Goal: Information Seeking & Learning: Check status

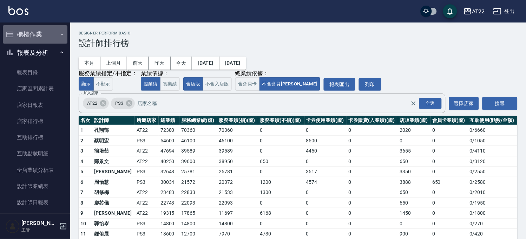
click at [39, 35] on button "櫃檯作業" at bounding box center [35, 34] width 65 height 18
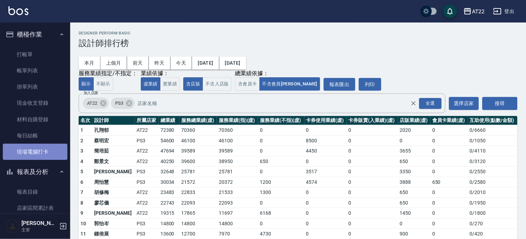
click at [38, 153] on link "現場電腦打卡" at bounding box center [35, 152] width 65 height 16
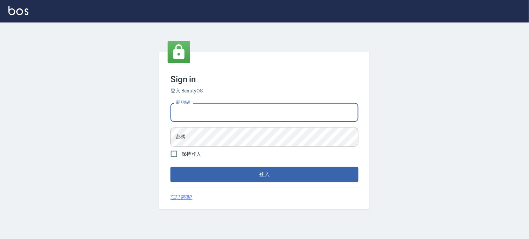
click at [271, 117] on input "電話號碼" at bounding box center [265, 112] width 188 height 19
type input "0936888819"
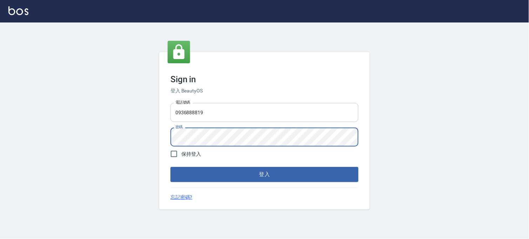
click at [171, 167] on button "登入" at bounding box center [265, 174] width 188 height 15
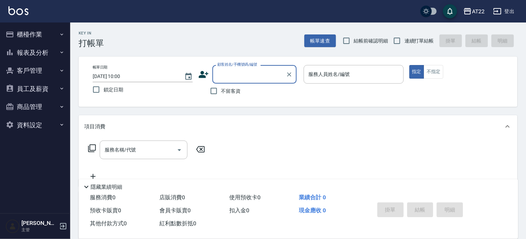
click at [30, 32] on button "櫃檯作業" at bounding box center [35, 34] width 65 height 18
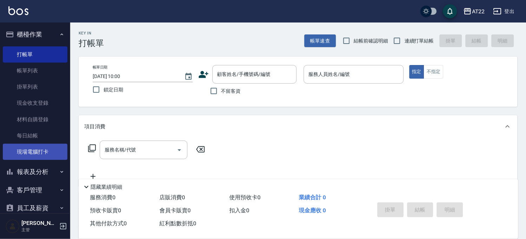
click at [44, 148] on link "現場電腦打卡" at bounding box center [35, 152] width 65 height 16
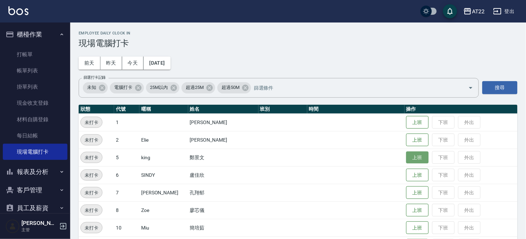
click at [406, 160] on button "上班" at bounding box center [417, 157] width 22 height 12
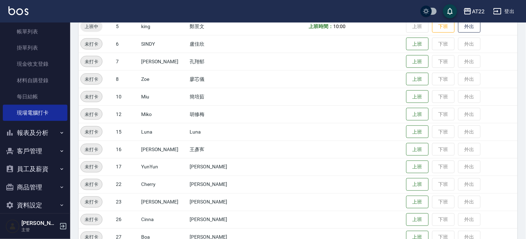
scroll to position [92, 0]
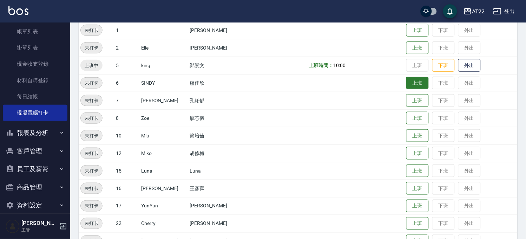
click at [406, 85] on button "上班" at bounding box center [417, 83] width 22 height 12
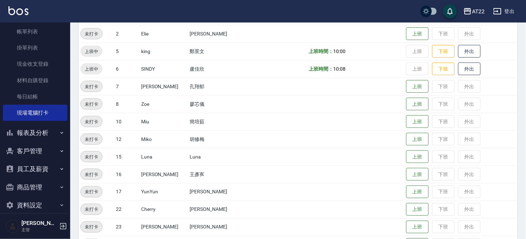
scroll to position [131, 0]
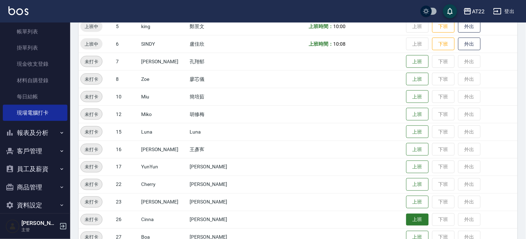
click at [413, 215] on button "上班" at bounding box center [417, 219] width 22 height 12
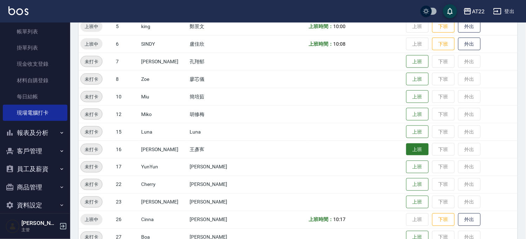
click at [406, 146] on button "上班" at bounding box center [417, 149] width 22 height 12
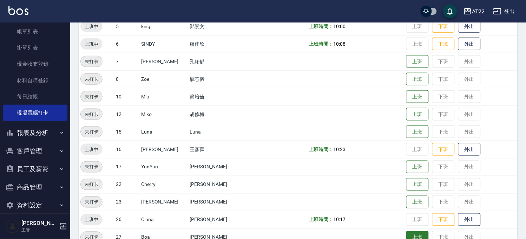
click at [406, 233] on button "上班" at bounding box center [417, 237] width 22 height 12
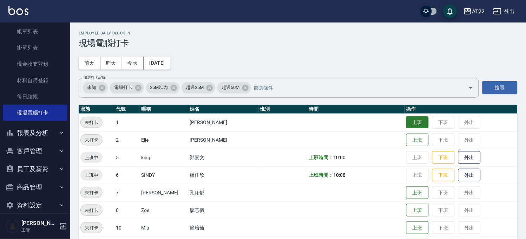
click at [406, 124] on button "上班" at bounding box center [417, 122] width 22 height 12
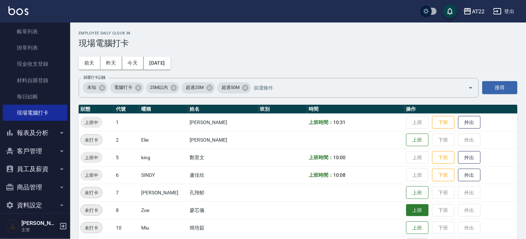
click at [414, 213] on button "上班" at bounding box center [417, 210] width 22 height 12
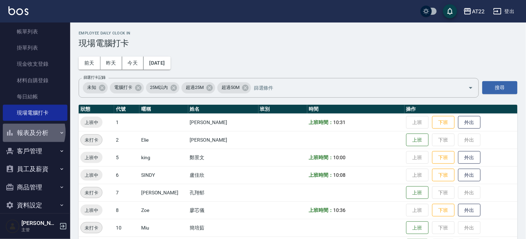
click at [29, 132] on button "報表及分析" at bounding box center [35, 133] width 65 height 18
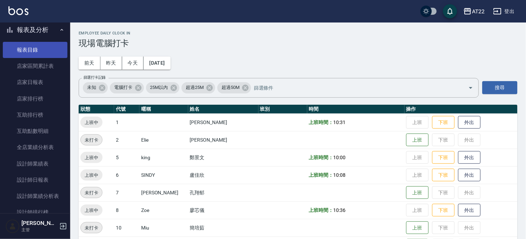
scroll to position [195, 0]
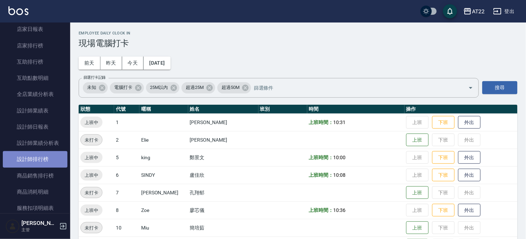
click at [54, 157] on link "設計師排行榜" at bounding box center [35, 159] width 65 height 16
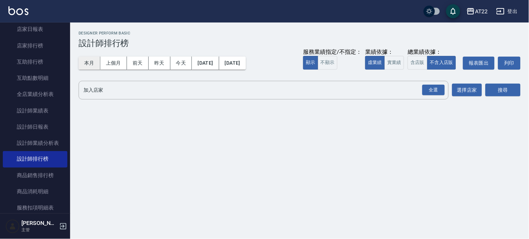
click at [90, 65] on button "本月" at bounding box center [90, 63] width 22 height 13
click at [437, 89] on div "全選" at bounding box center [434, 90] width 22 height 11
click at [490, 88] on button "搜尋" at bounding box center [503, 90] width 35 height 13
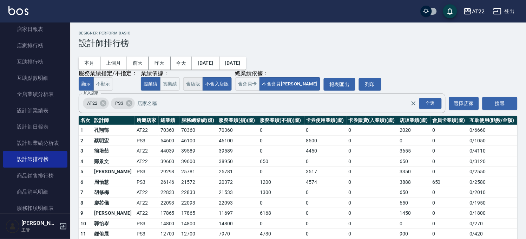
click at [188, 85] on button "含店販" at bounding box center [193, 84] width 20 height 14
click at [213, 81] on button "不含入店販" at bounding box center [216, 84] width 29 height 14
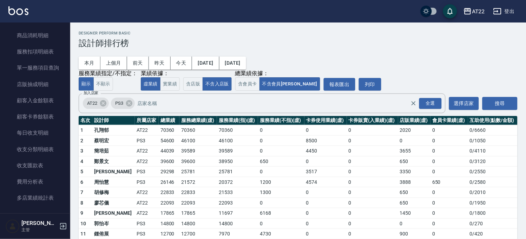
scroll to position [427, 0]
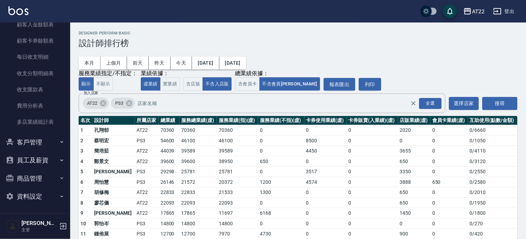
click at [34, 136] on button "客戶管理" at bounding box center [35, 142] width 65 height 18
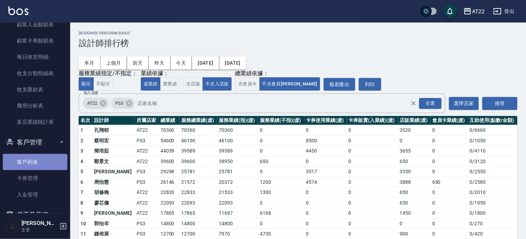
click at [39, 157] on link "客戶列表" at bounding box center [35, 162] width 65 height 16
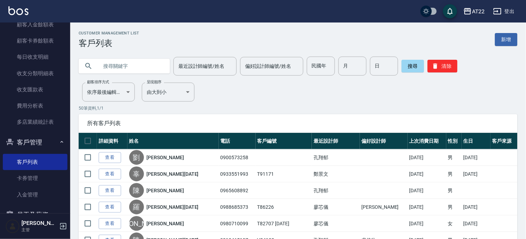
click at [153, 65] on input "text" at bounding box center [131, 66] width 66 height 19
paste input "0963519264"
type input "0963519264"
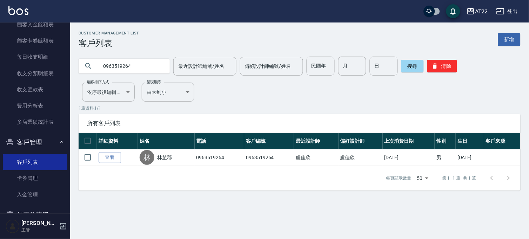
click at [167, 156] on link "林芷郡" at bounding box center [164, 157] width 15 height 7
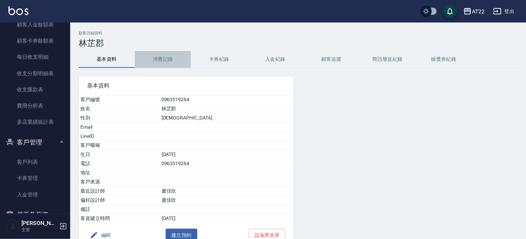
click at [152, 53] on button "消費記錄" at bounding box center [163, 59] width 56 height 17
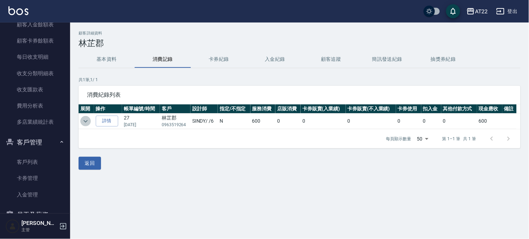
click at [81, 123] on icon "expand row" at bounding box center [85, 121] width 8 height 8
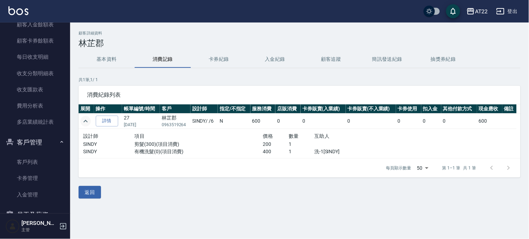
click at [96, 69] on div "顧客詳細資料 林芷郡 基本資料 消費記錄 卡券紀錄 入金紀錄 顧客追蹤 簡訊發送紀錄 抽獎券紀錄 共 1 筆, 1 / 1 消費紀錄列表 展開 操作 帳單編號…" at bounding box center [299, 114] width 459 height 167
click at [95, 49] on div "顧客詳細資料 林芷郡 基本資料 消費記錄 卡券紀錄 入金紀錄 顧客追蹤 簡訊發送紀錄 抽獎券紀錄 共 1 筆, 1 / 1 消費紀錄列表 展開 操作 帳單編號…" at bounding box center [299, 114] width 459 height 167
click at [98, 61] on button "基本資料" at bounding box center [107, 59] width 56 height 17
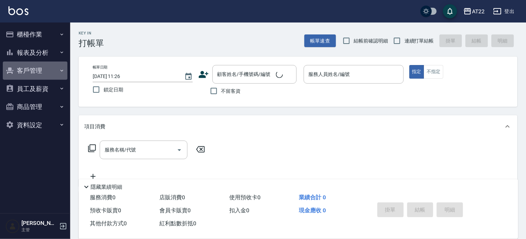
click at [58, 71] on button "客戶管理" at bounding box center [35, 70] width 65 height 18
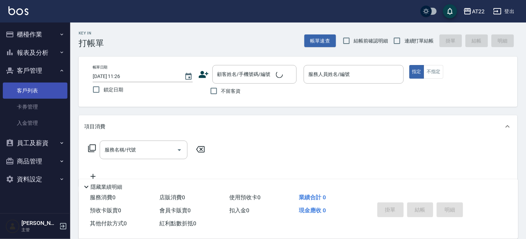
click at [58, 86] on link "客戶列表" at bounding box center [35, 90] width 65 height 16
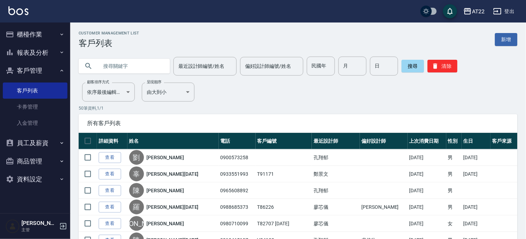
click at [40, 47] on button "報表及分析" at bounding box center [35, 53] width 65 height 18
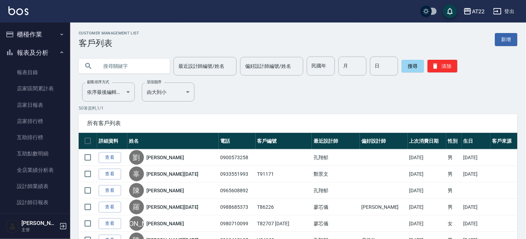
click at [44, 34] on button "櫃檯作業" at bounding box center [35, 34] width 65 height 18
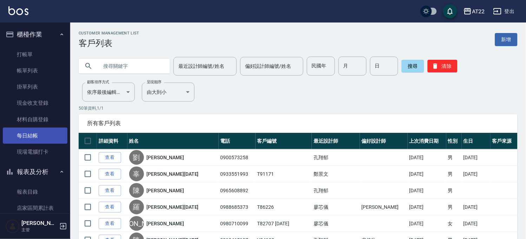
click at [36, 129] on link "每日結帳" at bounding box center [35, 135] width 65 height 16
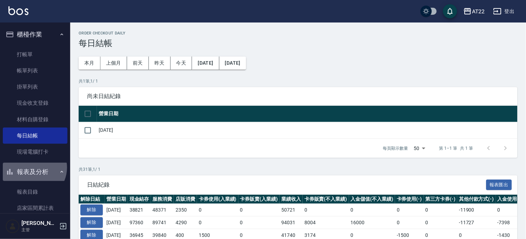
click at [33, 167] on button "報表及分析" at bounding box center [35, 171] width 65 height 18
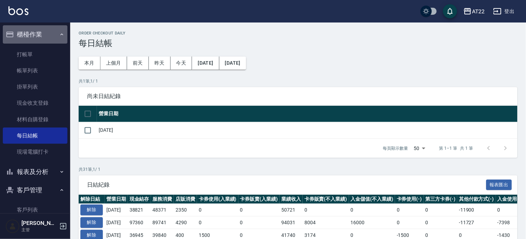
click at [41, 33] on button "櫃檯作業" at bounding box center [35, 34] width 65 height 18
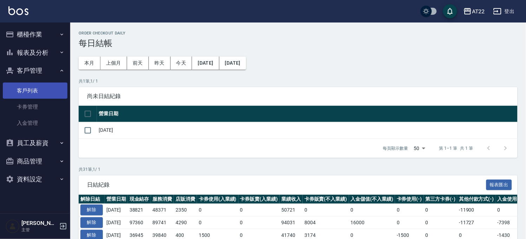
click at [40, 90] on link "客戶列表" at bounding box center [35, 90] width 65 height 16
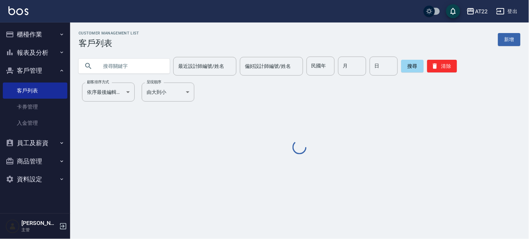
click at [117, 66] on input "text" at bounding box center [131, 66] width 66 height 19
paste input "0963519264"
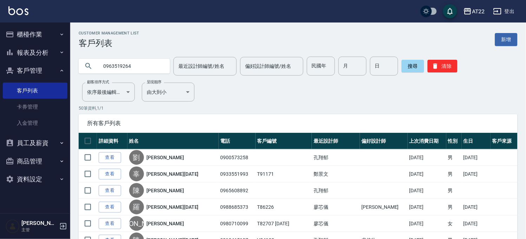
type input "0963519264"
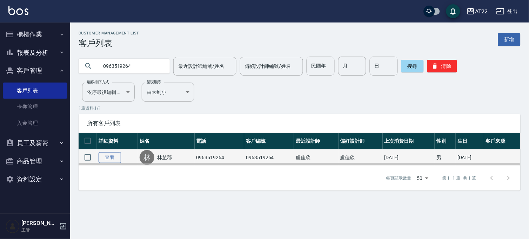
click at [113, 157] on link "查看" at bounding box center [110, 157] width 22 height 11
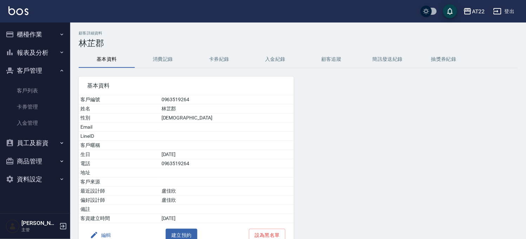
click at [173, 59] on button "消費記錄" at bounding box center [163, 59] width 56 height 17
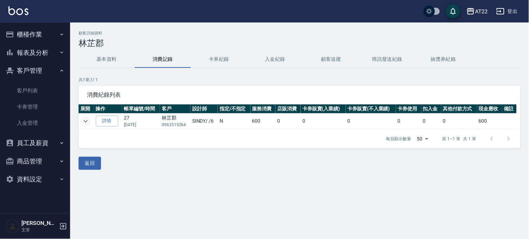
click at [88, 120] on icon "expand row" at bounding box center [85, 121] width 8 height 8
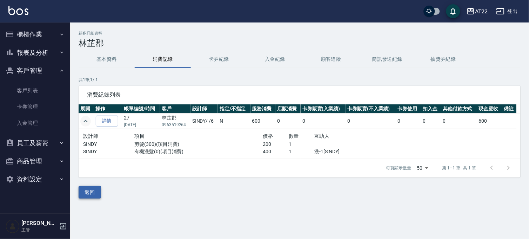
click at [97, 193] on button "返回" at bounding box center [90, 192] width 22 height 13
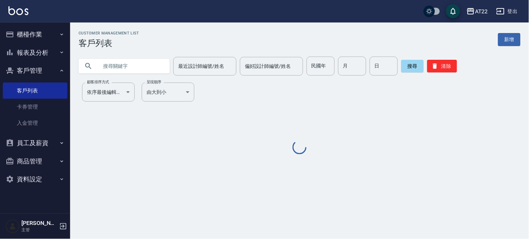
click at [46, 37] on button "櫃檯作業" at bounding box center [35, 34] width 65 height 18
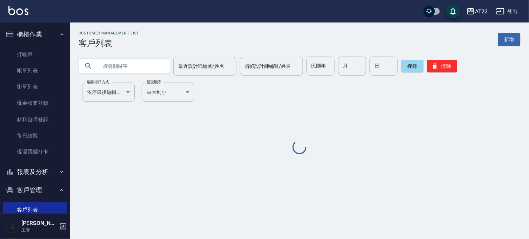
click at [46, 37] on button "櫃檯作業" at bounding box center [35, 34] width 65 height 18
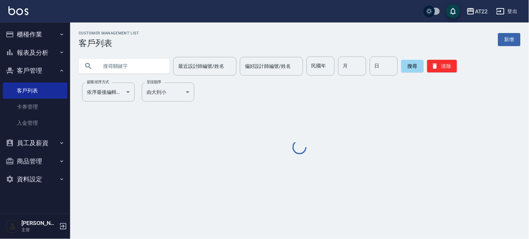
click at [46, 54] on button "報表及分析" at bounding box center [35, 53] width 65 height 18
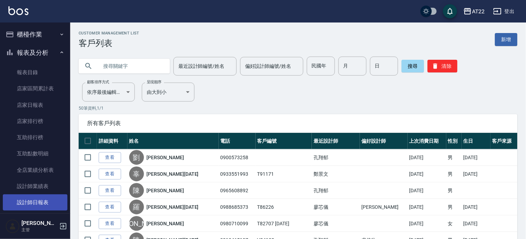
click at [43, 200] on link "設計師日報表" at bounding box center [35, 202] width 65 height 16
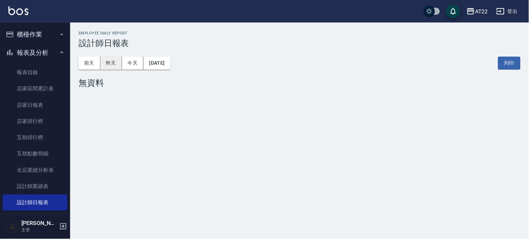
click at [116, 64] on button "昨天" at bounding box center [111, 63] width 22 height 13
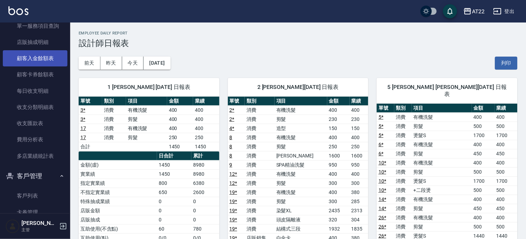
scroll to position [312, 0]
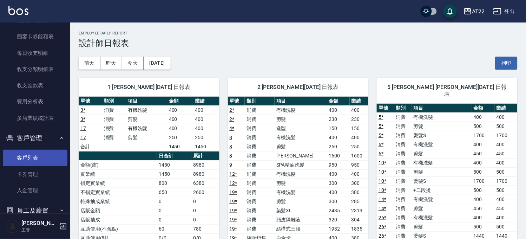
click at [40, 152] on link "客戶列表" at bounding box center [35, 157] width 65 height 16
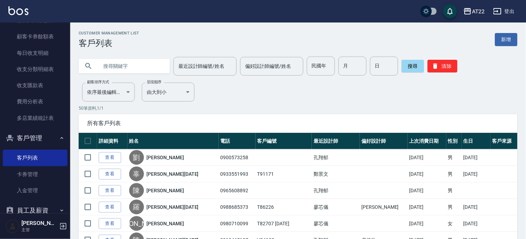
click at [132, 66] on input "text" at bounding box center [131, 66] width 66 height 19
type input "0978715743"
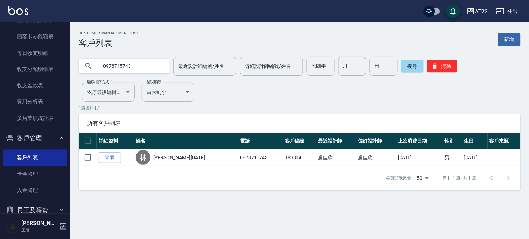
click at [176, 155] on link "林谷昕25.11.1" at bounding box center [179, 157] width 52 height 7
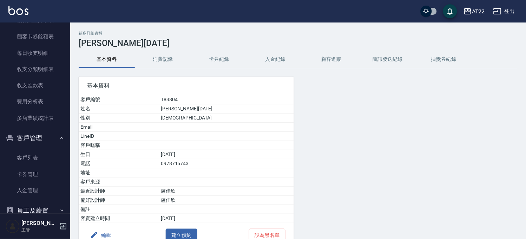
click at [155, 60] on button "消費記錄" at bounding box center [163, 59] width 56 height 17
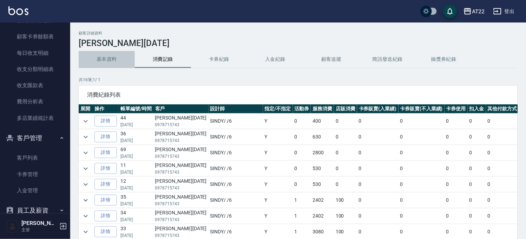
click at [104, 52] on button "基本資料" at bounding box center [107, 59] width 56 height 17
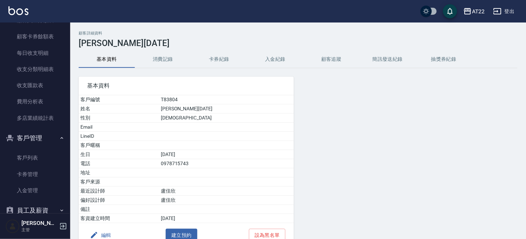
scroll to position [39, 0]
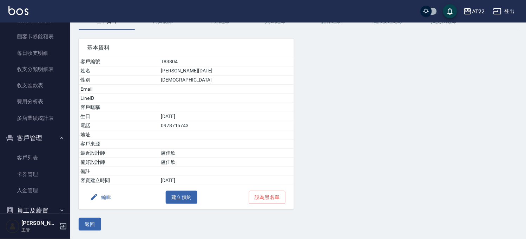
click at [99, 225] on button "返回" at bounding box center [90, 224] width 22 height 13
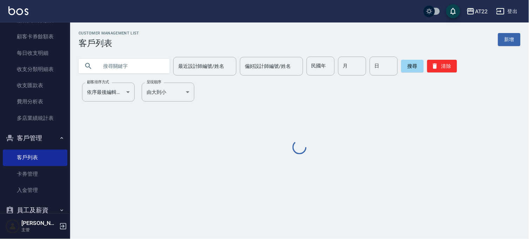
click at [123, 74] on input "text" at bounding box center [131, 66] width 66 height 19
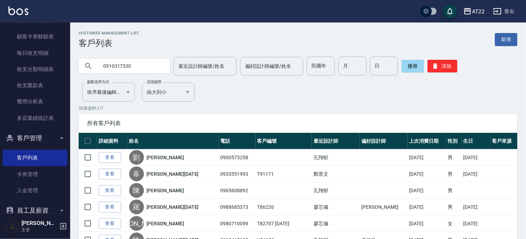
type input "0910317330"
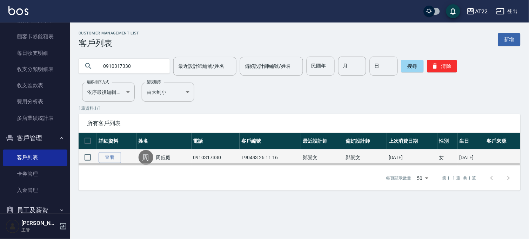
click at [162, 157] on link "周鈺庭" at bounding box center [163, 157] width 15 height 7
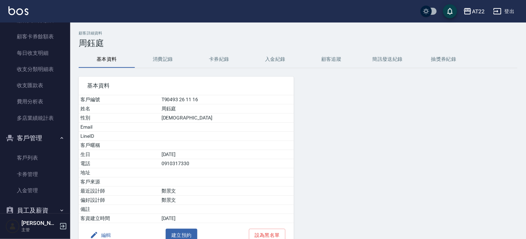
click at [159, 49] on div "顧客詳細資料 周鈺庭 基本資料 消費記錄 卡券紀錄 入金紀錄 顧客追蹤 簡訊發送紀錄 抽獎券紀錄 基本資料 客戶編號 T90493 26 11 16 姓名 周…" at bounding box center [298, 149] width 456 height 237
click at [157, 59] on button "消費記錄" at bounding box center [163, 59] width 56 height 17
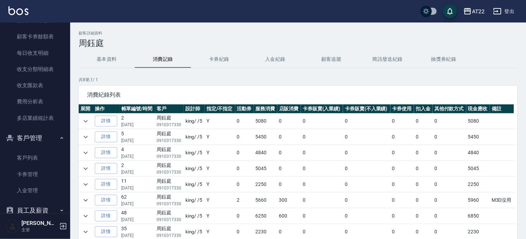
click at [111, 57] on button "基本資料" at bounding box center [107, 59] width 56 height 17
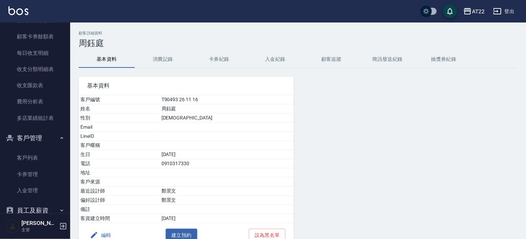
click at [140, 57] on button "消費記錄" at bounding box center [163, 59] width 56 height 17
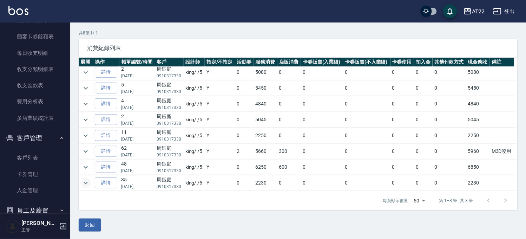
scroll to position [47, 0]
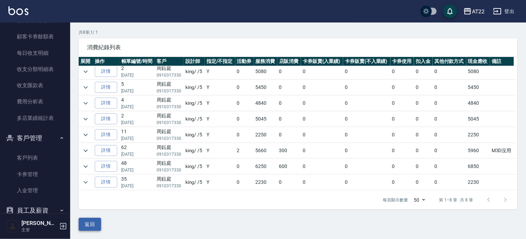
click at [86, 225] on button "返回" at bounding box center [90, 224] width 22 height 13
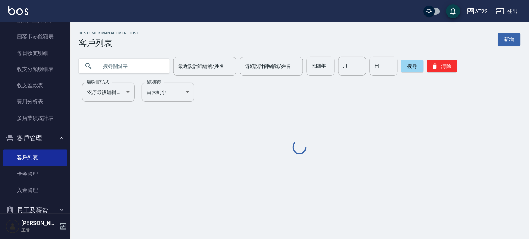
click at [124, 62] on input "text" at bounding box center [131, 66] width 66 height 19
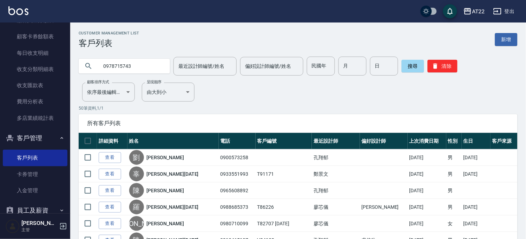
type input "0978715743"
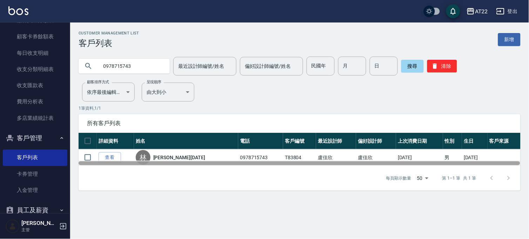
click at [173, 161] on div at bounding box center [300, 163] width 442 height 4
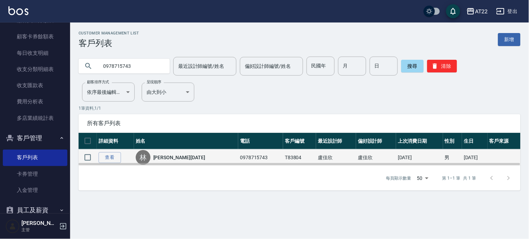
click at [176, 159] on link "林谷昕25.11.1" at bounding box center [179, 157] width 52 height 7
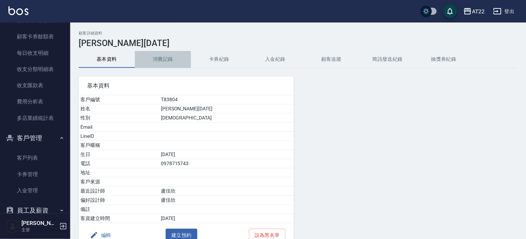
click at [178, 62] on button "消費記錄" at bounding box center [163, 59] width 56 height 17
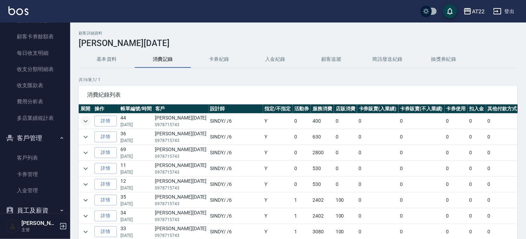
click at [82, 123] on icon "expand row" at bounding box center [85, 121] width 8 height 8
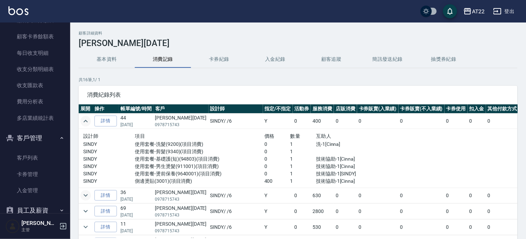
click at [87, 197] on icon "expand row" at bounding box center [85, 195] width 8 height 8
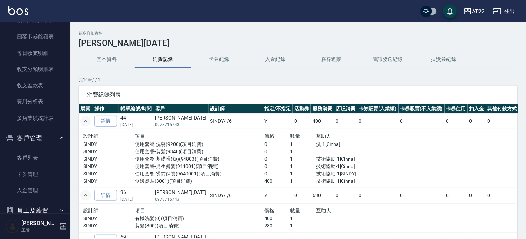
click at [86, 119] on icon "expand row" at bounding box center [85, 121] width 8 height 8
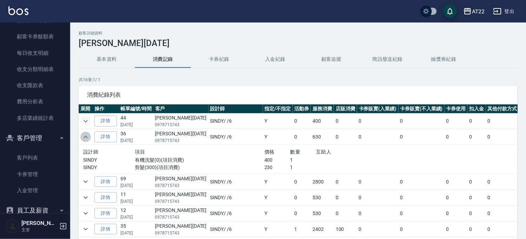
click at [89, 137] on icon "expand row" at bounding box center [85, 137] width 8 height 8
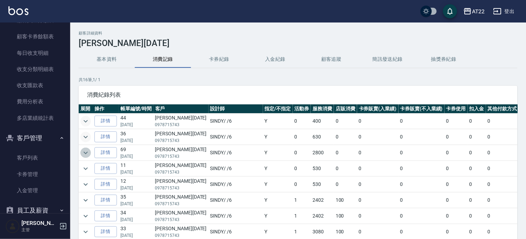
click at [86, 157] on button "expand row" at bounding box center [85, 152] width 11 height 11
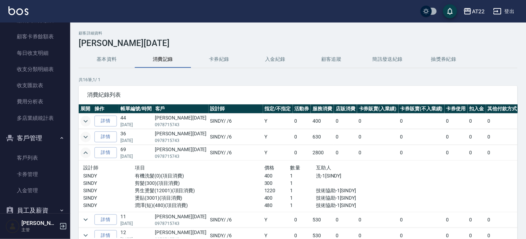
click at [86, 157] on button "expand row" at bounding box center [85, 152] width 11 height 11
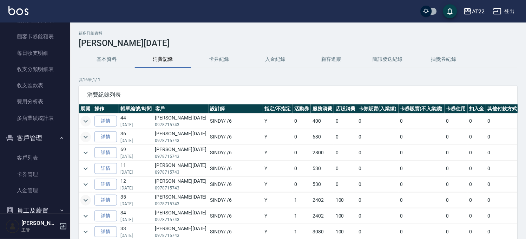
click at [86, 199] on icon "expand row" at bounding box center [85, 200] width 8 height 8
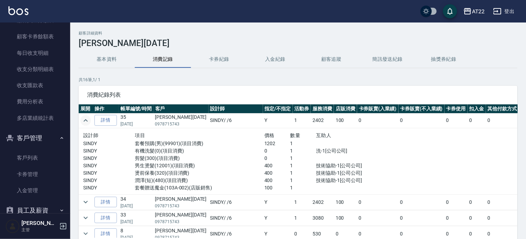
scroll to position [117, 0]
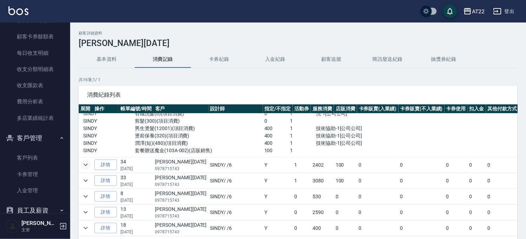
click at [88, 164] on icon "expand row" at bounding box center [85, 164] width 8 height 8
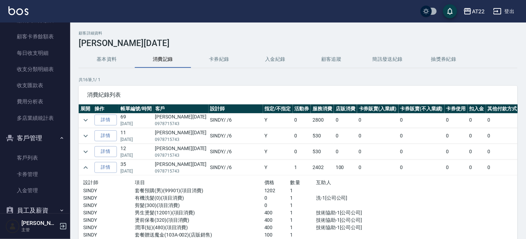
scroll to position [0, 0]
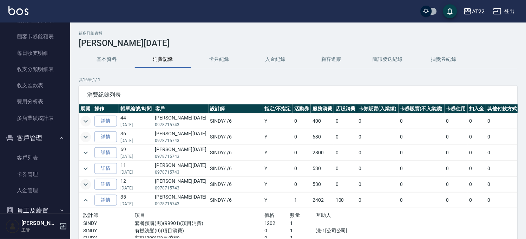
click at [89, 182] on icon "expand row" at bounding box center [85, 184] width 8 height 8
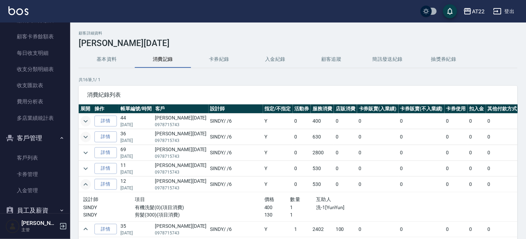
click at [83, 161] on td at bounding box center [86, 168] width 14 height 15
click at [85, 166] on icon "expand row" at bounding box center [85, 168] width 8 height 8
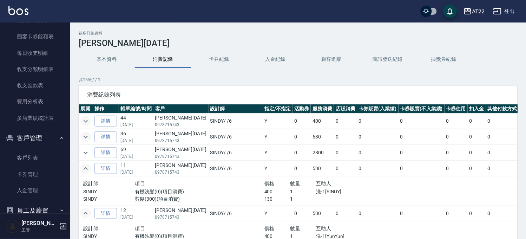
click at [80, 151] on td at bounding box center [86, 152] width 14 height 15
click at [82, 153] on icon "expand row" at bounding box center [85, 152] width 8 height 8
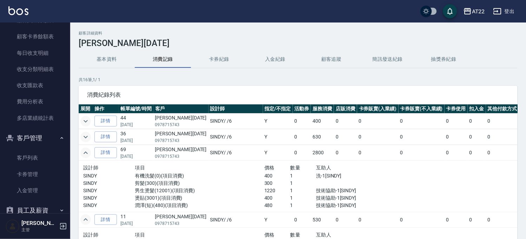
click at [87, 138] on icon "expand row" at bounding box center [85, 137] width 8 height 8
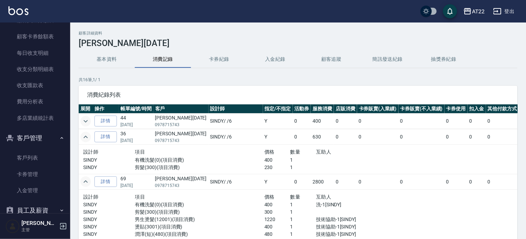
click at [88, 121] on icon "expand row" at bounding box center [85, 121] width 8 height 8
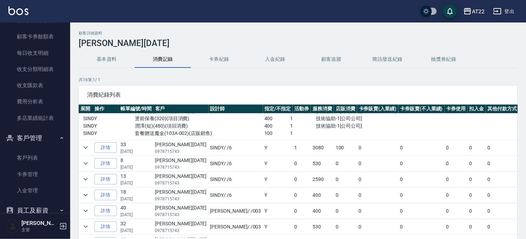
scroll to position [346, 0]
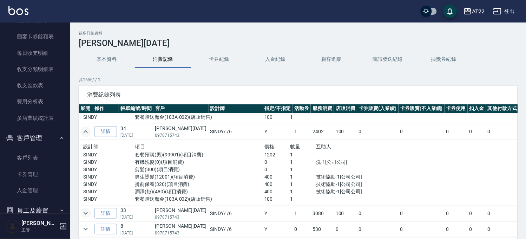
click at [88, 215] on icon "expand row" at bounding box center [85, 213] width 8 height 8
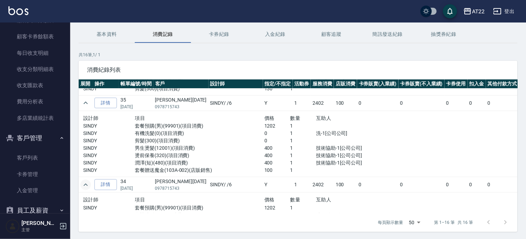
scroll to position [47, 0]
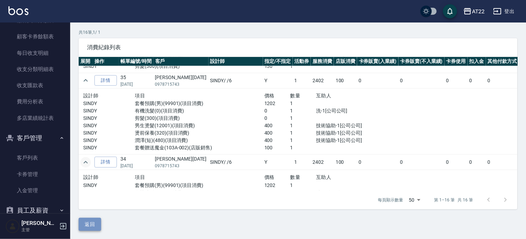
click at [89, 222] on button "返回" at bounding box center [90, 224] width 22 height 13
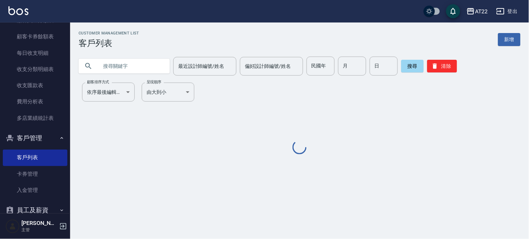
click at [110, 67] on input "text" at bounding box center [131, 66] width 66 height 19
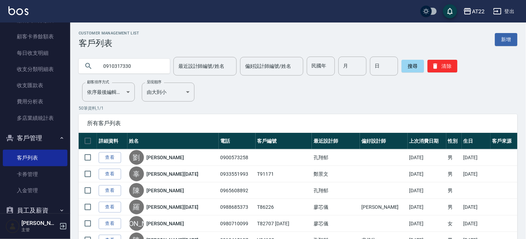
type input "0910317330"
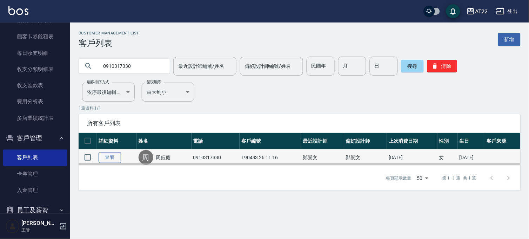
click at [109, 157] on link "查看" at bounding box center [110, 157] width 22 height 11
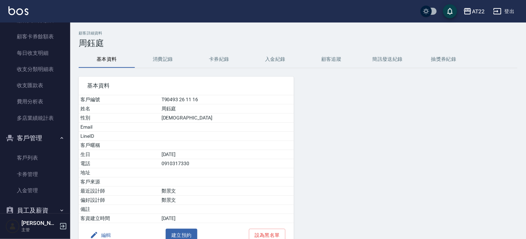
click at [168, 59] on button "消費記錄" at bounding box center [163, 59] width 56 height 17
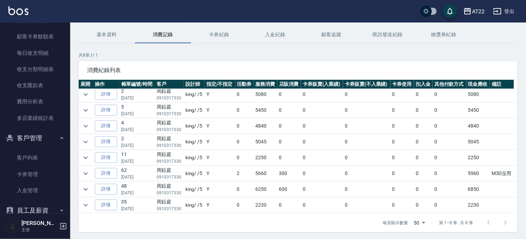
scroll to position [47, 0]
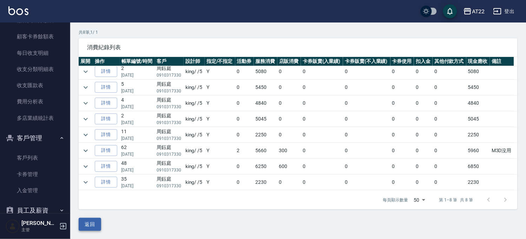
click at [95, 218] on button "返回" at bounding box center [90, 224] width 22 height 13
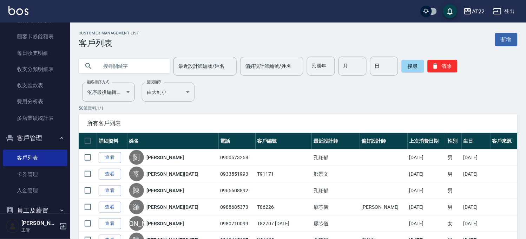
click at [136, 58] on input "text" at bounding box center [131, 66] width 66 height 19
paste input "0970541160"
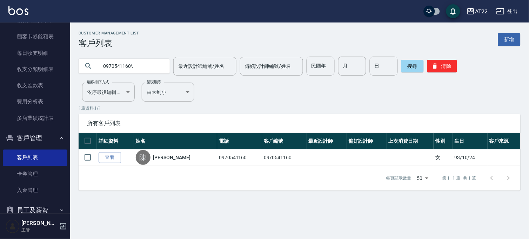
type input "0970541160"
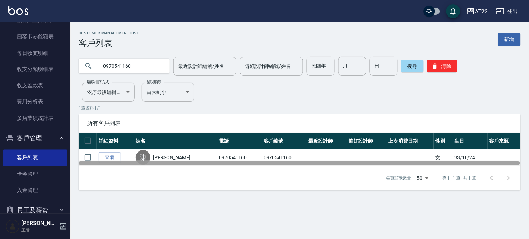
click at [166, 161] on div at bounding box center [300, 163] width 442 height 4
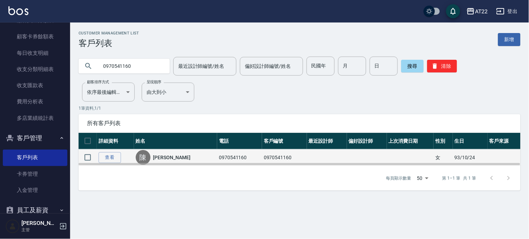
click at [166, 158] on link "陳星至" at bounding box center [171, 157] width 37 height 7
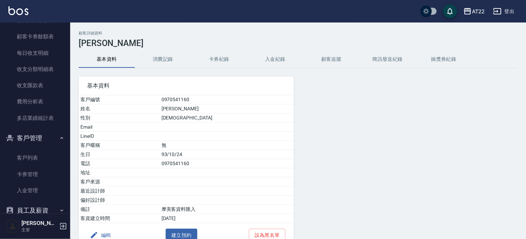
click at [158, 57] on button "消費記錄" at bounding box center [163, 59] width 56 height 17
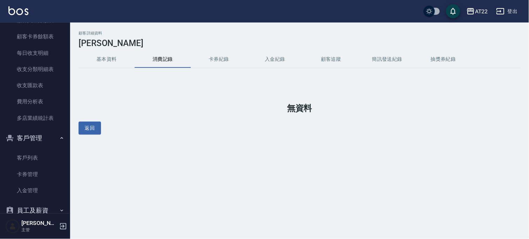
click at [109, 58] on button "基本資料" at bounding box center [107, 59] width 56 height 17
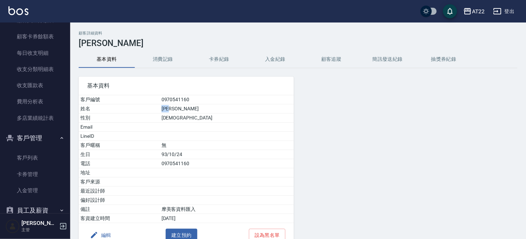
drag, startPoint x: 198, startPoint y: 107, endPoint x: 168, endPoint y: 105, distance: 29.6
click at [168, 105] on tr "姓名 陳星至" at bounding box center [186, 108] width 215 height 9
copy tr "姓名 陳星至"
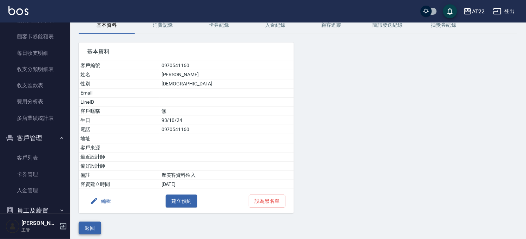
scroll to position [39, 0]
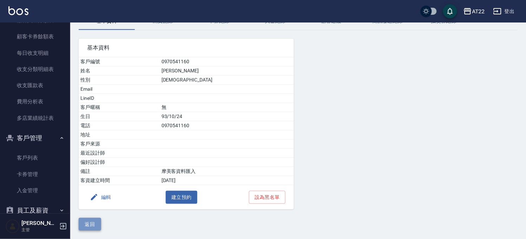
click at [93, 219] on button "返回" at bounding box center [90, 224] width 22 height 13
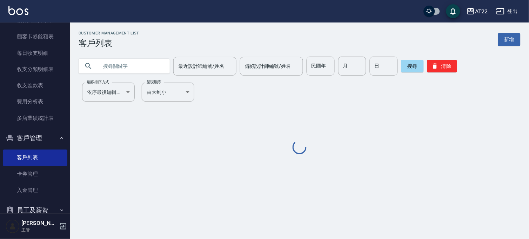
click at [131, 68] on input "text" at bounding box center [131, 66] width 66 height 19
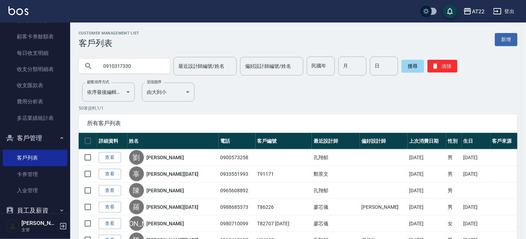
type input "0910317330"
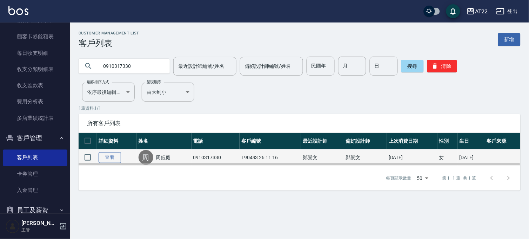
click at [107, 153] on link "查看" at bounding box center [110, 157] width 22 height 11
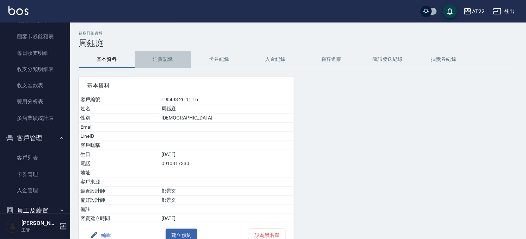
click at [156, 59] on button "消費記錄" at bounding box center [163, 59] width 56 height 17
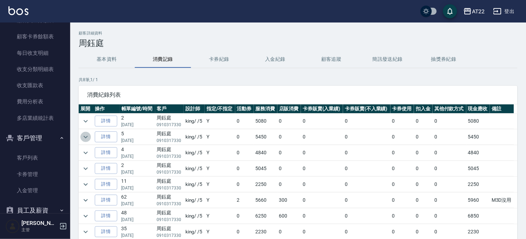
click at [85, 135] on icon "expand row" at bounding box center [85, 137] width 8 height 8
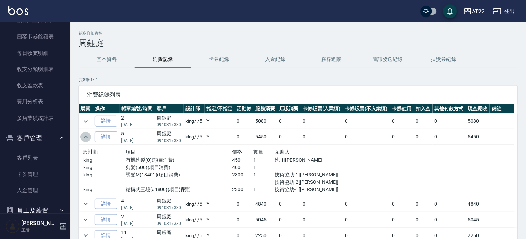
click at [85, 135] on icon "expand row" at bounding box center [85, 137] width 8 height 8
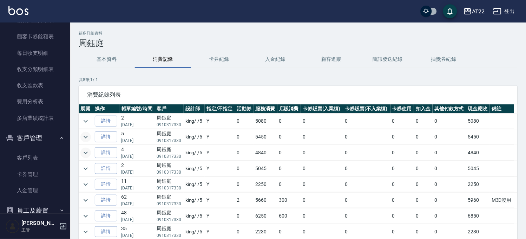
click at [88, 151] on icon "expand row" at bounding box center [85, 152] width 8 height 8
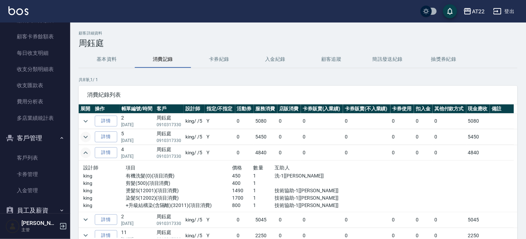
click at [85, 137] on icon "expand row" at bounding box center [86, 136] width 4 height 2
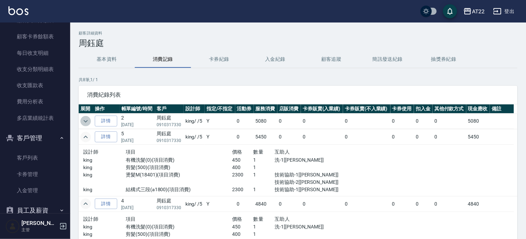
click at [85, 122] on icon "expand row" at bounding box center [85, 121] width 8 height 8
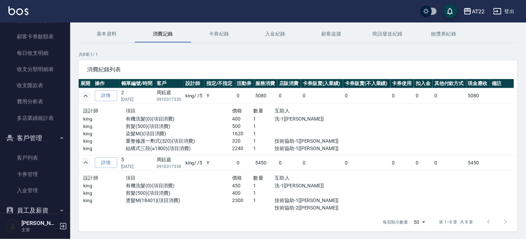
scroll to position [47, 0]
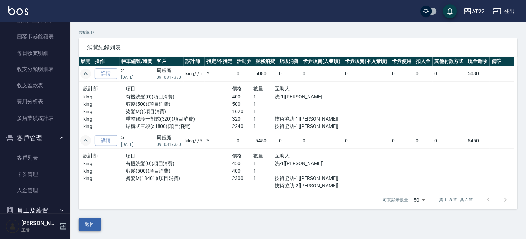
click at [91, 220] on button "返回" at bounding box center [90, 224] width 22 height 13
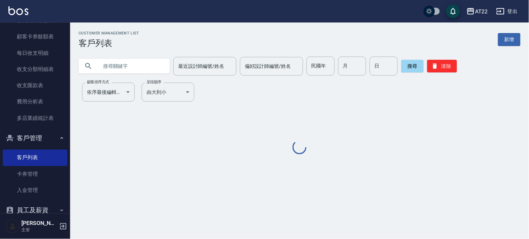
click at [134, 64] on input "text" at bounding box center [131, 66] width 66 height 19
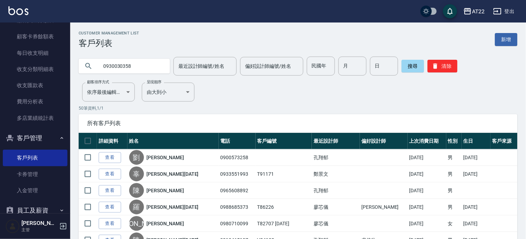
type input "0930030358"
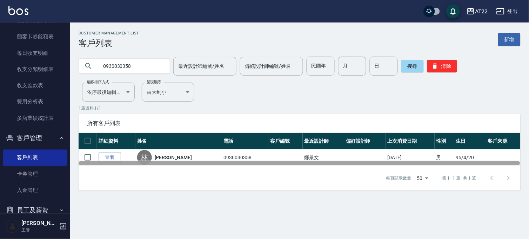
click at [161, 160] on div at bounding box center [300, 162] width 442 height 5
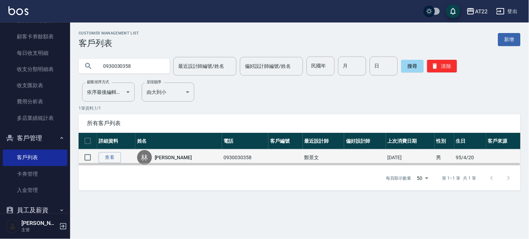
click at [162, 159] on link "林靖紘" at bounding box center [173, 157] width 37 height 7
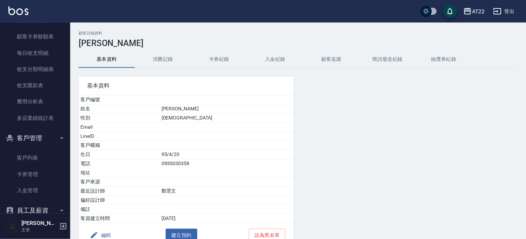
click at [148, 59] on button "消費記錄" at bounding box center [163, 59] width 56 height 17
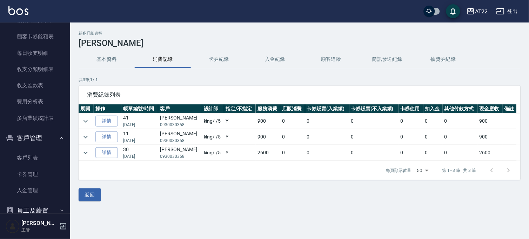
click at [102, 190] on div "返回" at bounding box center [300, 194] width 442 height 13
click at [93, 193] on button "返回" at bounding box center [90, 194] width 22 height 13
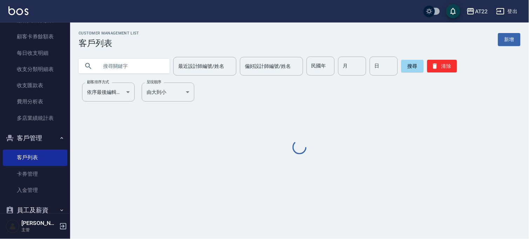
click at [111, 64] on input "text" at bounding box center [131, 66] width 66 height 19
paste input "0970541160"
type input "0970541160"
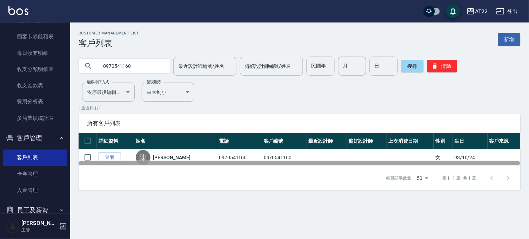
click at [108, 160] on div at bounding box center [300, 162] width 442 height 5
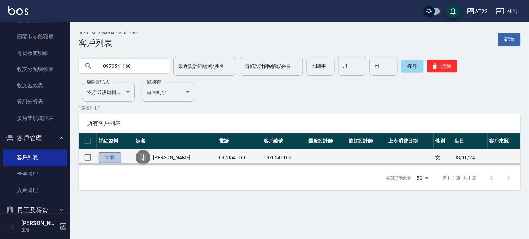
click at [111, 155] on link "查看" at bounding box center [110, 157] width 22 height 11
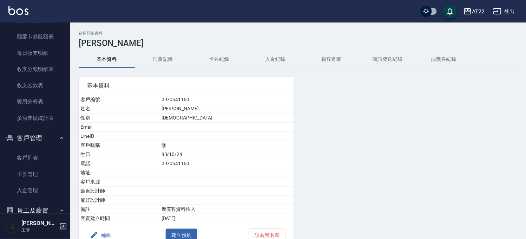
click at [172, 56] on button "消費記錄" at bounding box center [163, 59] width 56 height 17
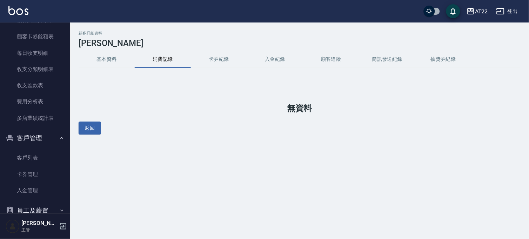
click at [109, 64] on button "基本資料" at bounding box center [107, 59] width 56 height 17
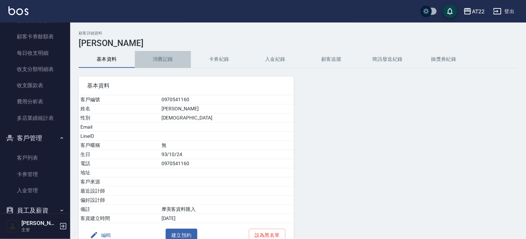
click at [172, 62] on button "消費記錄" at bounding box center [163, 59] width 56 height 17
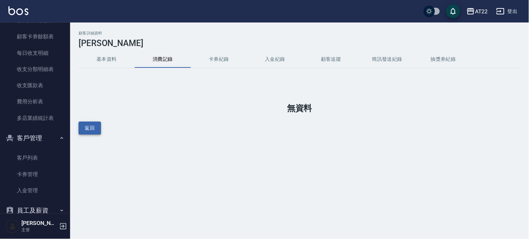
click at [83, 130] on button "返回" at bounding box center [90, 127] width 22 height 13
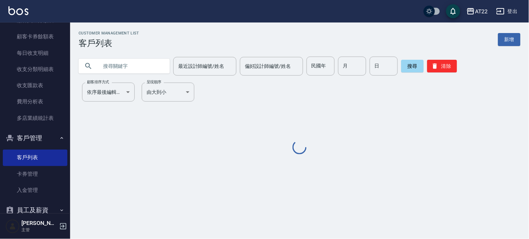
click at [135, 71] on input "text" at bounding box center [131, 66] width 66 height 19
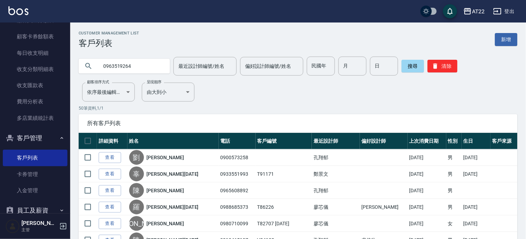
type input "0963519264"
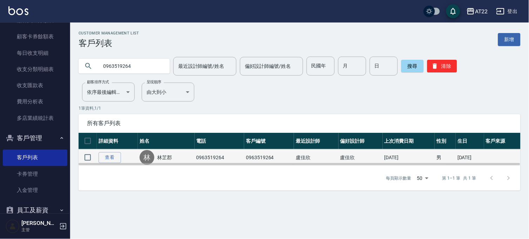
click at [164, 156] on link "林芷郡" at bounding box center [164, 157] width 15 height 7
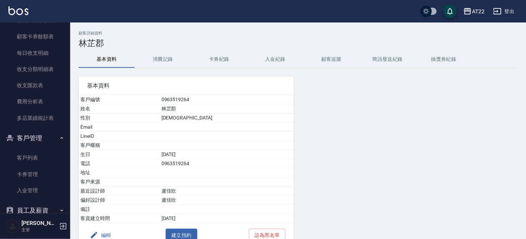
click at [156, 56] on button "消費記錄" at bounding box center [163, 59] width 56 height 17
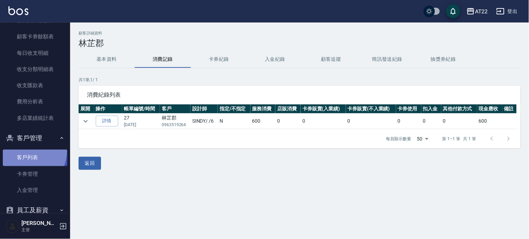
click at [23, 150] on link "客戶列表" at bounding box center [35, 157] width 65 height 16
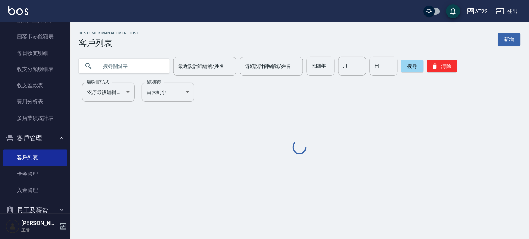
click at [120, 65] on input "text" at bounding box center [131, 66] width 66 height 19
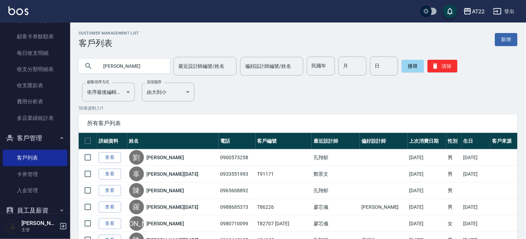
type input "簡伯"
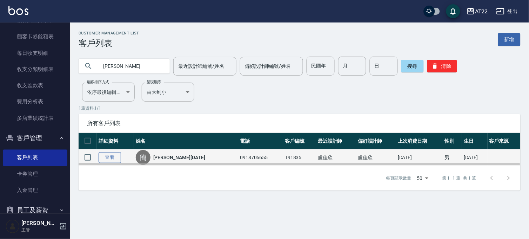
click at [106, 155] on link "查看" at bounding box center [110, 157] width 22 height 11
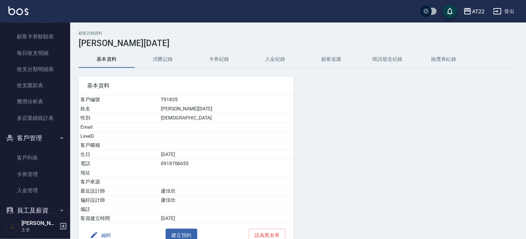
click at [166, 68] on div "基本資料 客戶編號 T91835 姓名 簡伯儒27.8.29 性別 MALE Email LineID 客戶暱稱 生日 74/7/2 電話 091870665…" at bounding box center [182, 157] width 224 height 179
click at [167, 58] on button "消費記錄" at bounding box center [163, 59] width 56 height 17
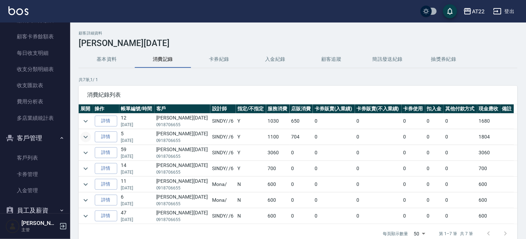
click at [88, 140] on icon "expand row" at bounding box center [85, 137] width 8 height 8
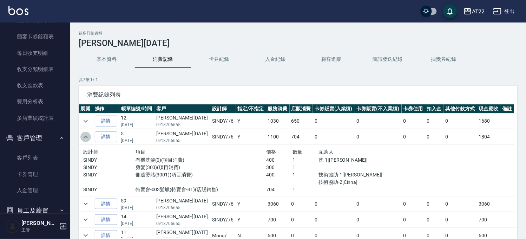
click at [88, 140] on icon "expand row" at bounding box center [85, 137] width 8 height 8
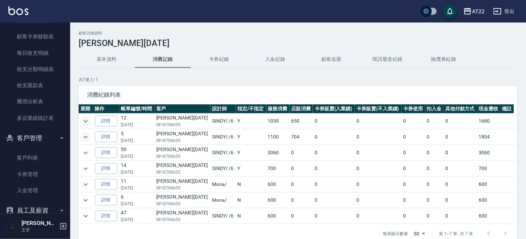
click at [81, 121] on button "expand row" at bounding box center [85, 121] width 11 height 11
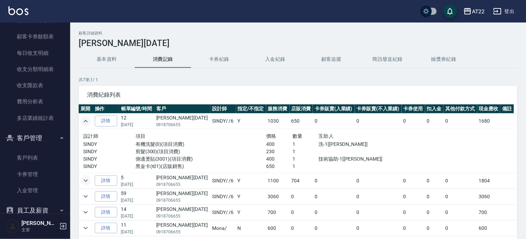
click at [81, 121] on button "expand row" at bounding box center [85, 121] width 11 height 11
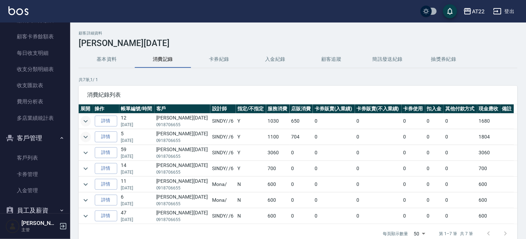
click at [81, 121] on button "expand row" at bounding box center [85, 121] width 11 height 11
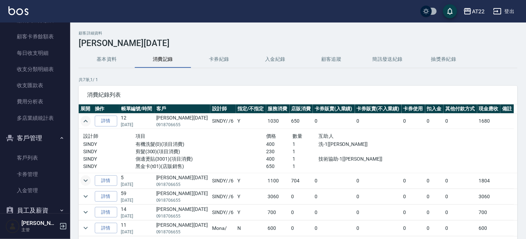
click at [81, 121] on button "expand row" at bounding box center [85, 121] width 11 height 11
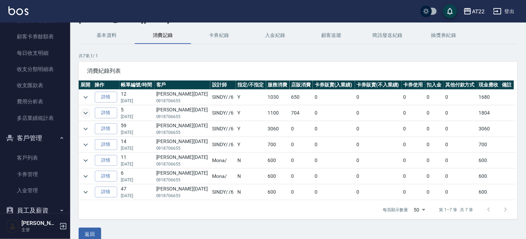
scroll to position [34, 0]
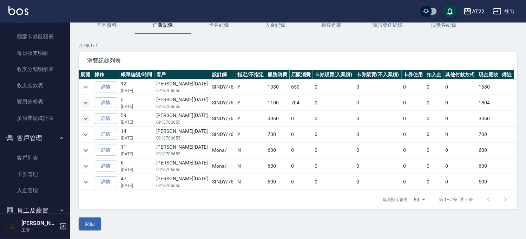
click at [90, 118] on button "expand row" at bounding box center [85, 118] width 11 height 11
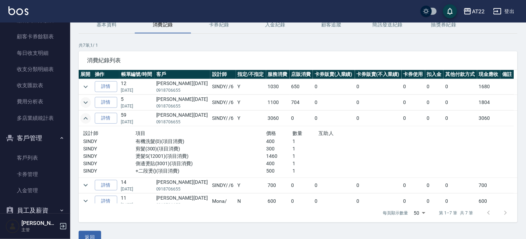
click at [90, 118] on button "expand row" at bounding box center [85, 118] width 11 height 11
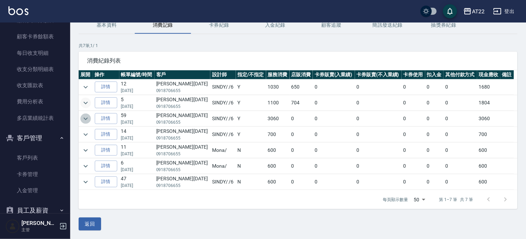
click at [85, 117] on icon "expand row" at bounding box center [85, 118] width 8 height 8
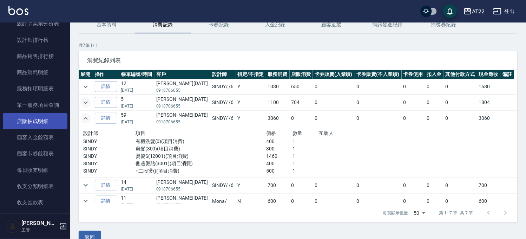
scroll to position [117, 0]
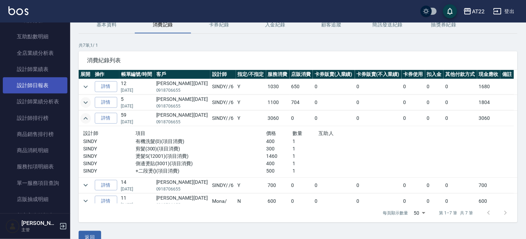
click at [50, 85] on link "設計師日報表" at bounding box center [35, 85] width 65 height 16
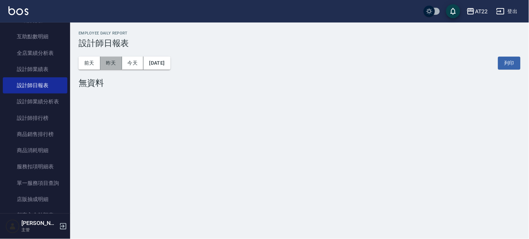
click at [116, 60] on button "昨天" at bounding box center [111, 63] width 22 height 13
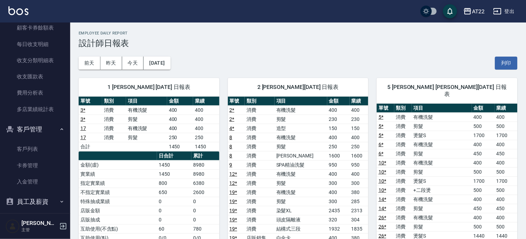
scroll to position [362, 0]
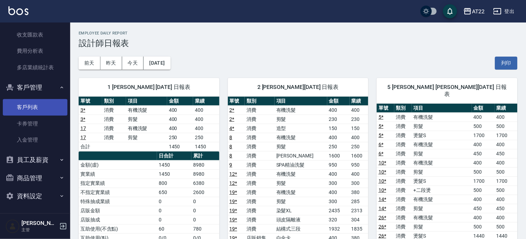
click at [32, 108] on link "客戶列表" at bounding box center [35, 107] width 65 height 16
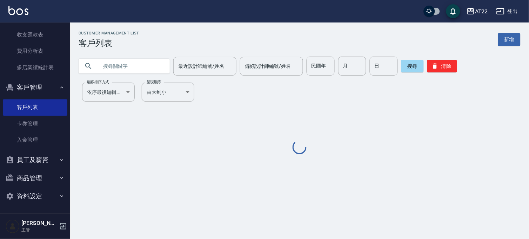
click at [132, 68] on input "text" at bounding box center [131, 66] width 66 height 19
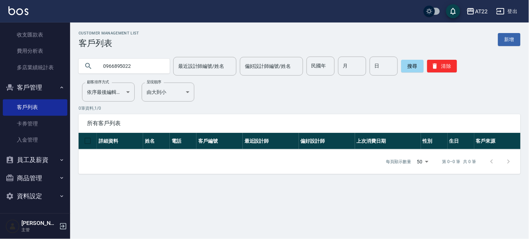
click at [151, 66] on input "0966895022" at bounding box center [131, 66] width 66 height 19
click at [157, 62] on input "0972060735" at bounding box center [131, 66] width 66 height 19
type input "0900001891"
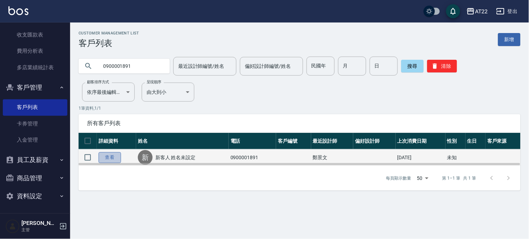
click at [107, 154] on link "查看" at bounding box center [110, 157] width 22 height 11
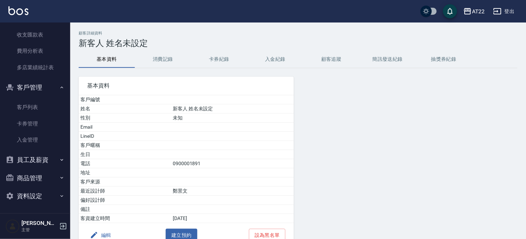
click at [167, 62] on button "消費記錄" at bounding box center [163, 59] width 56 height 17
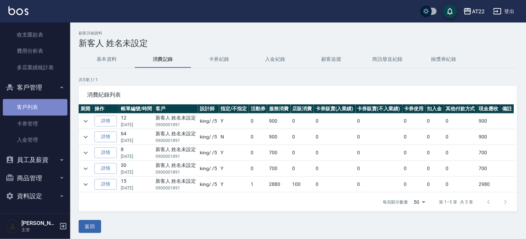
click at [38, 101] on link "客戶列表" at bounding box center [35, 107] width 65 height 16
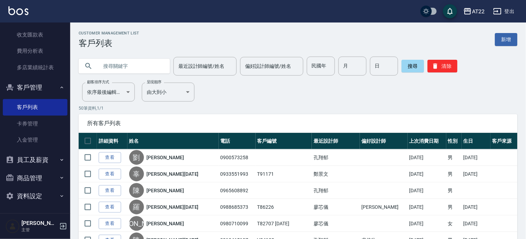
click at [120, 67] on input "text" at bounding box center [131, 66] width 66 height 19
type input "0912271608"
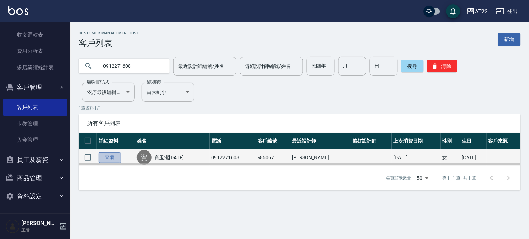
click at [107, 156] on link "查看" at bounding box center [110, 157] width 22 height 11
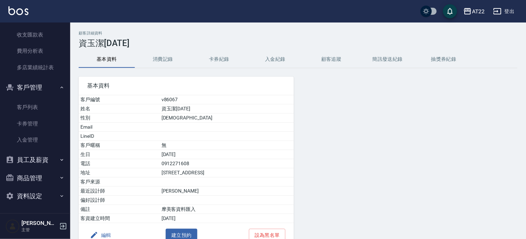
click at [160, 57] on button "消費記錄" at bounding box center [163, 59] width 56 height 17
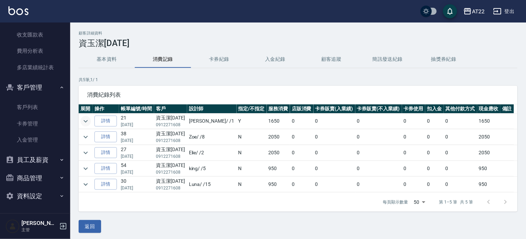
click at [87, 119] on icon "expand row" at bounding box center [85, 121] width 8 height 8
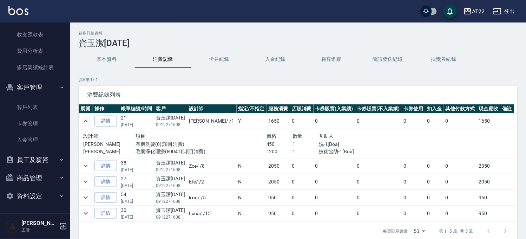
click at [87, 118] on icon "expand row" at bounding box center [85, 121] width 8 height 8
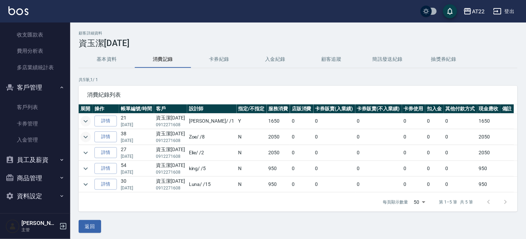
click at [85, 138] on icon "expand row" at bounding box center [85, 137] width 8 height 8
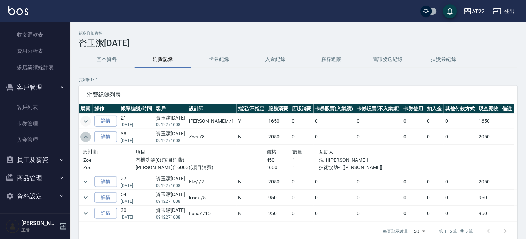
click at [85, 138] on icon "expand row" at bounding box center [85, 137] width 8 height 8
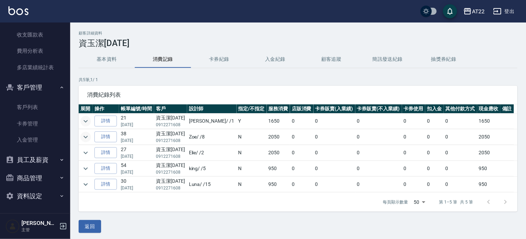
click at [83, 162] on td at bounding box center [86, 168] width 14 height 15
click at [82, 158] on td at bounding box center [86, 152] width 14 height 15
click at [85, 151] on icon "expand row" at bounding box center [85, 152] width 8 height 8
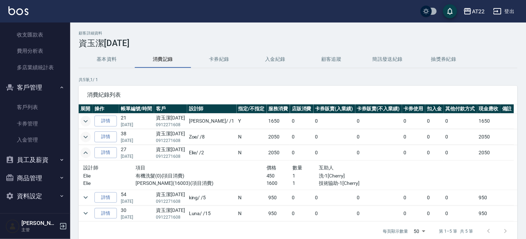
click at [85, 151] on icon "expand row" at bounding box center [85, 152] width 8 height 8
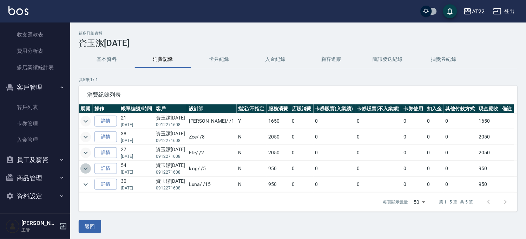
click at [84, 166] on icon "expand row" at bounding box center [85, 168] width 8 height 8
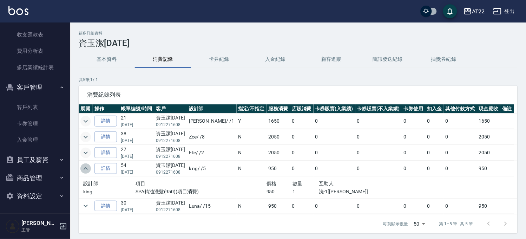
click at [84, 166] on icon "expand row" at bounding box center [85, 168] width 8 height 8
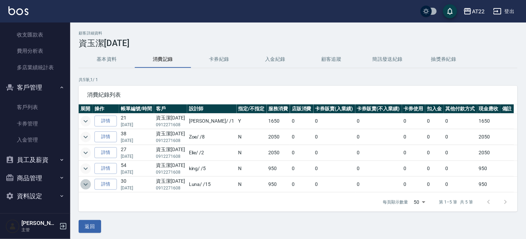
click at [80, 184] on button "expand row" at bounding box center [85, 184] width 11 height 11
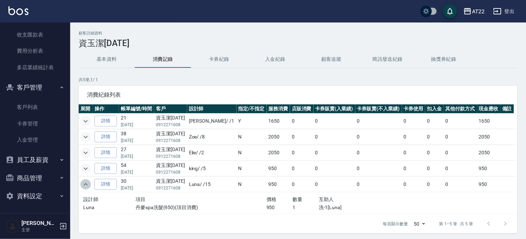
click at [80, 184] on button "expand row" at bounding box center [85, 184] width 11 height 11
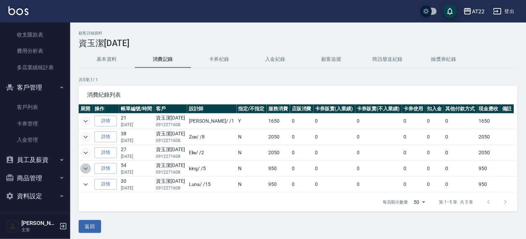
click at [85, 167] on icon "expand row" at bounding box center [85, 168] width 8 height 8
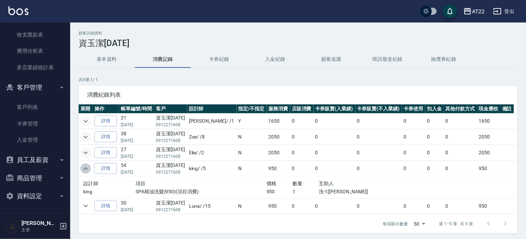
click at [85, 167] on icon "expand row" at bounding box center [85, 168] width 8 height 8
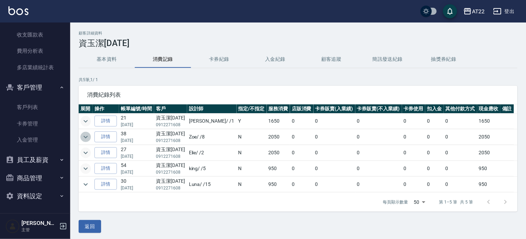
click at [88, 135] on icon "expand row" at bounding box center [85, 137] width 8 height 8
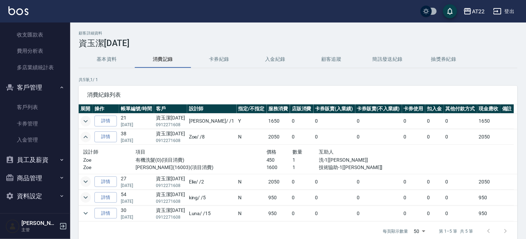
click at [88, 135] on icon "expand row" at bounding box center [85, 137] width 8 height 8
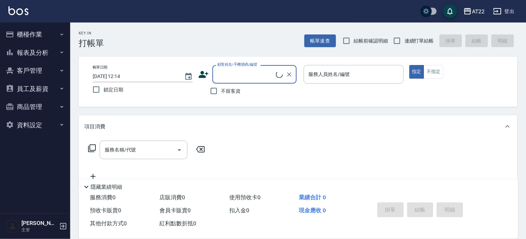
click at [25, 36] on button "櫃檯作業" at bounding box center [35, 34] width 65 height 18
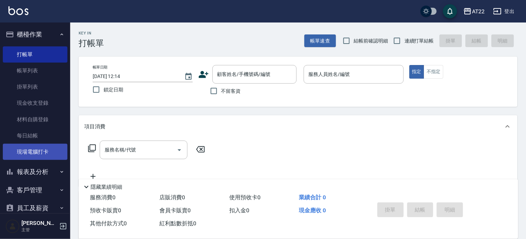
click at [29, 151] on link "現場電腦打卡" at bounding box center [35, 152] width 65 height 16
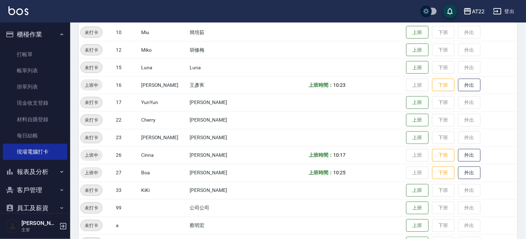
scroll to position [209, 0]
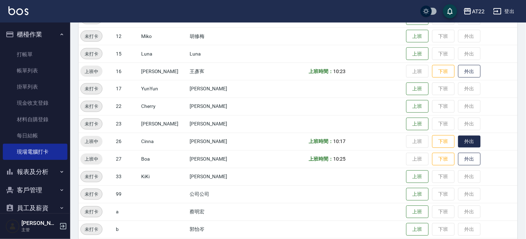
click at [458, 137] on button "外出" at bounding box center [469, 141] width 22 height 12
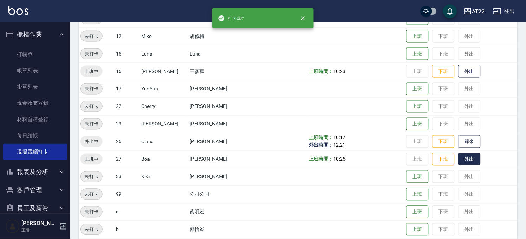
click at [465, 159] on button "外出" at bounding box center [469, 159] width 22 height 12
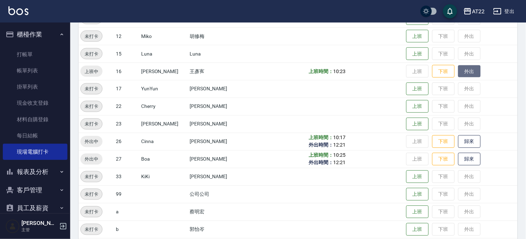
click at [461, 74] on button "外出" at bounding box center [469, 71] width 22 height 12
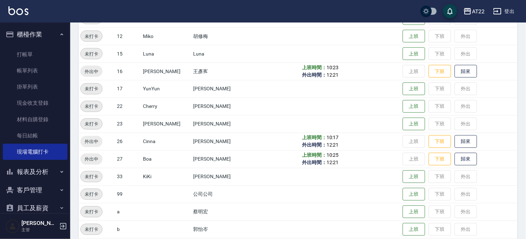
scroll to position [209, 0]
